Goal: Find specific page/section: Find specific page/section

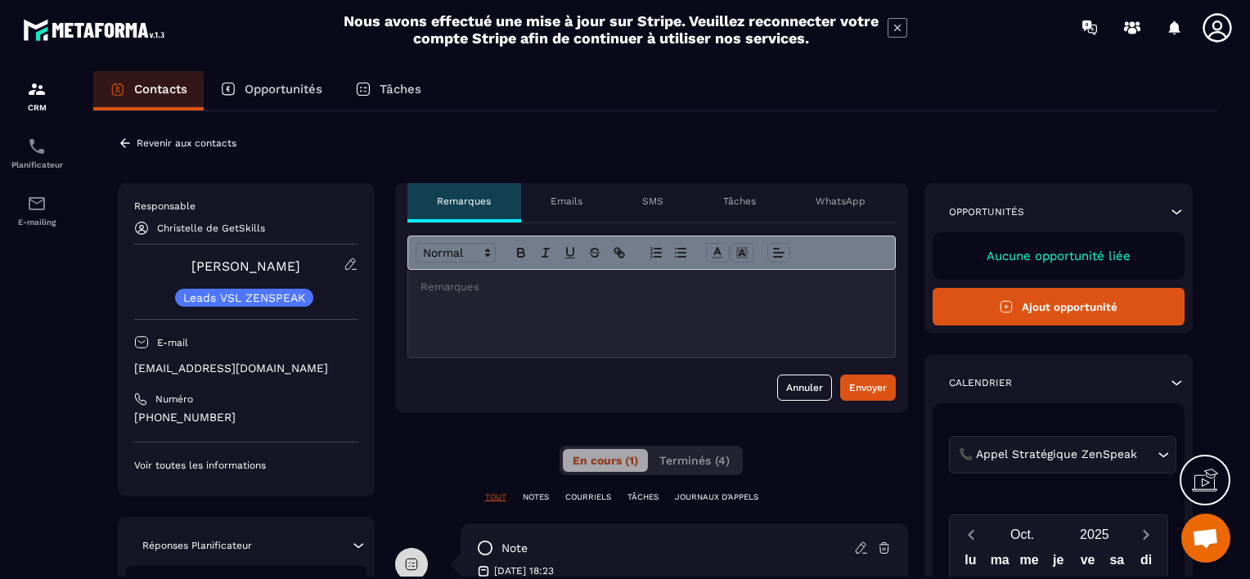
click at [128, 143] on icon at bounding box center [125, 142] width 10 height 9
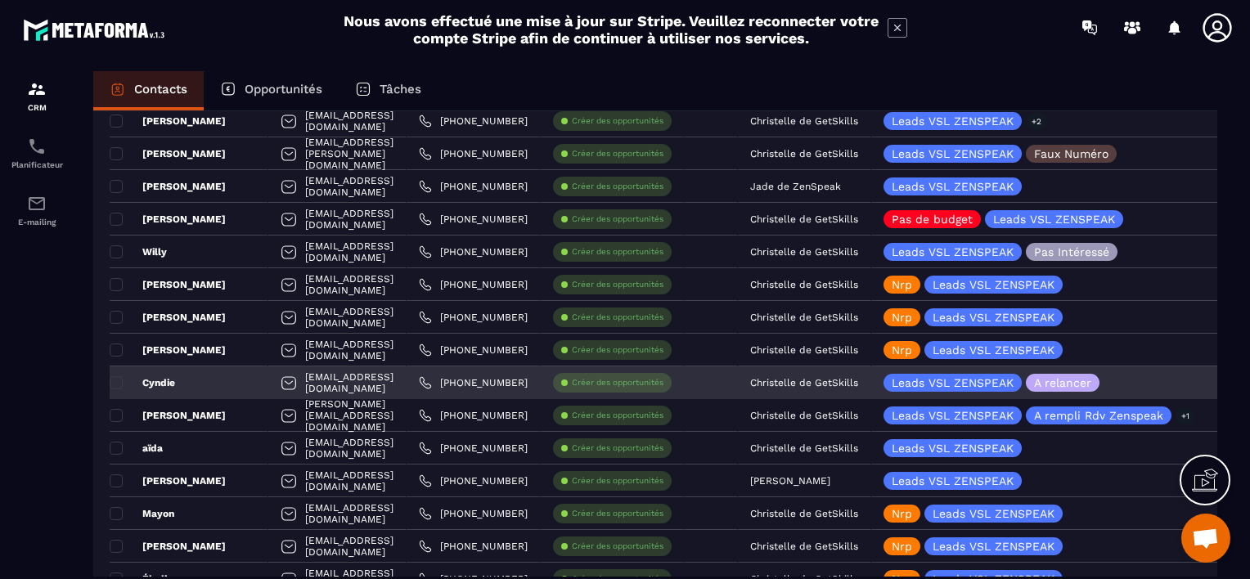
scroll to position [1146, 0]
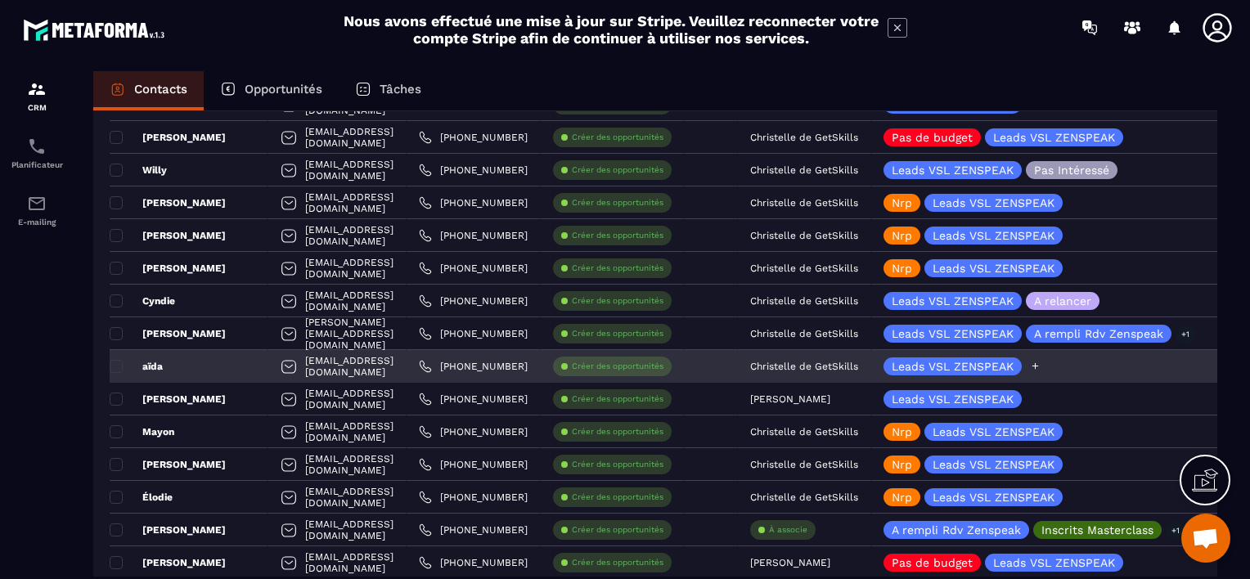
click at [1041, 364] on icon at bounding box center [1035, 366] width 11 height 11
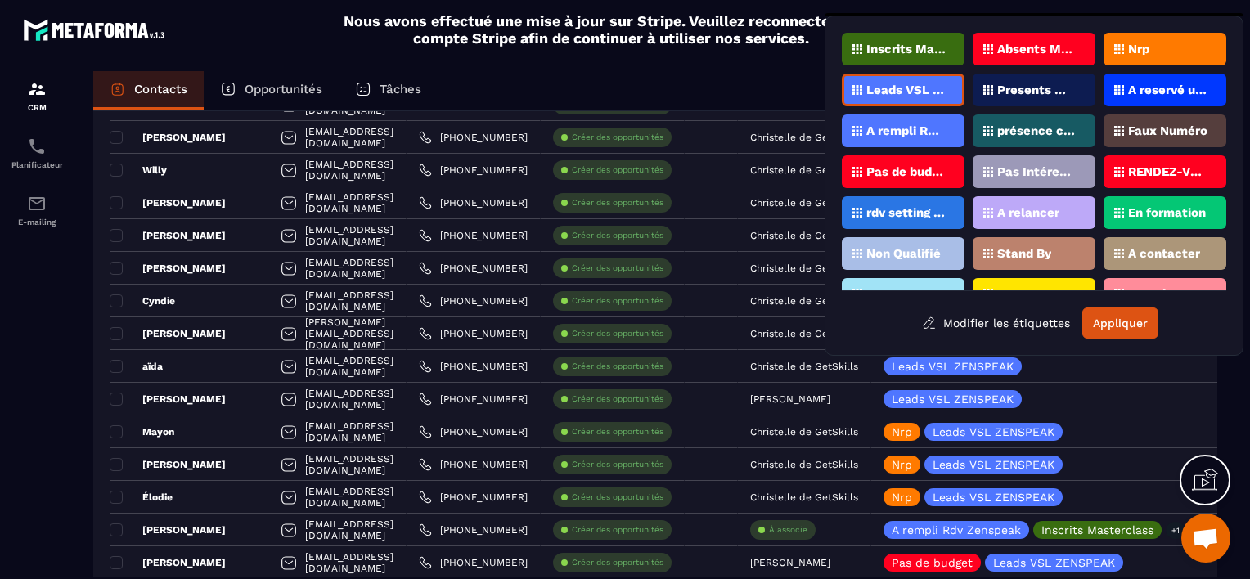
click at [1136, 43] on p "Nrp" at bounding box center [1138, 48] width 21 height 11
click at [1128, 318] on button "Appliquer" at bounding box center [1121, 323] width 76 height 31
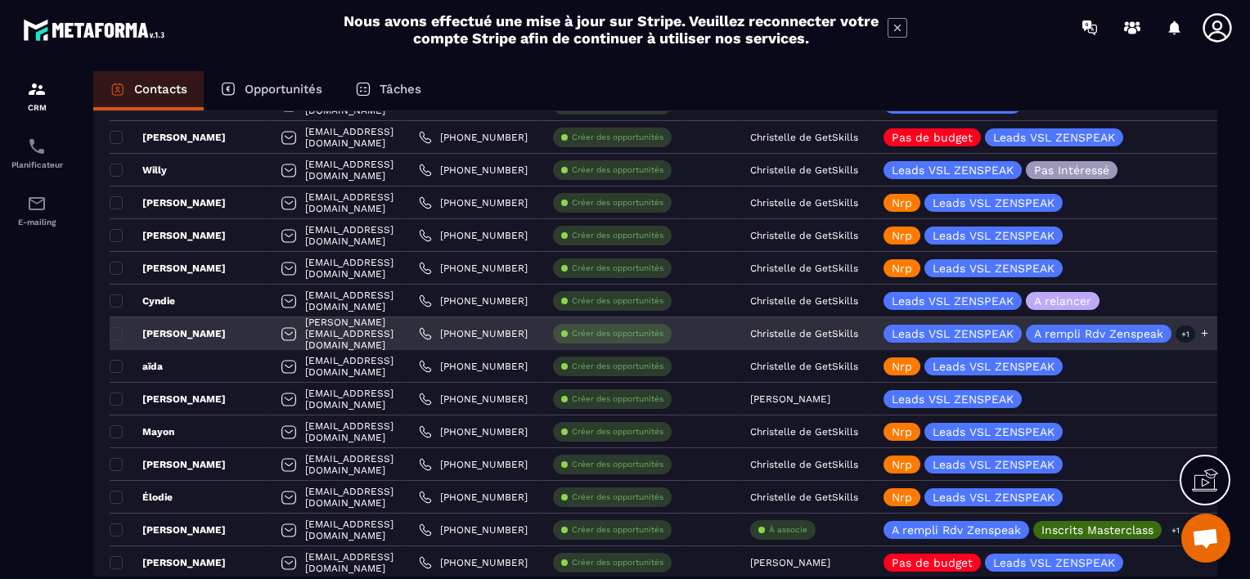
click at [1103, 339] on div "Leads VSL ZENSPEAK A rempli Rdv Zenspeak +1" at bounding box center [1040, 334] width 312 height 18
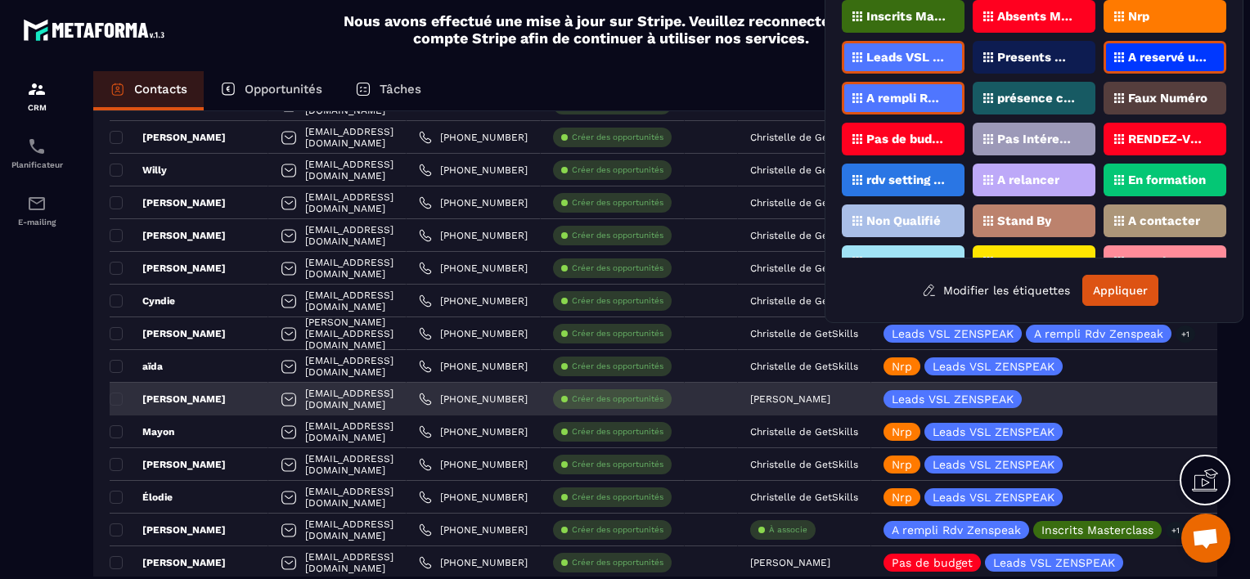
click at [205, 389] on div "[PERSON_NAME]" at bounding box center [189, 399] width 159 height 33
